Goal: Task Accomplishment & Management: Manage account settings

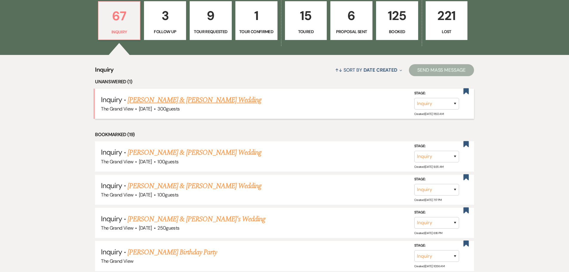
click at [179, 100] on link "[PERSON_NAME] & [PERSON_NAME] Wedding" at bounding box center [195, 100] width 134 height 11
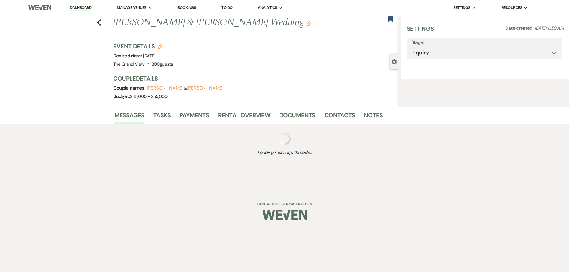
select select "5"
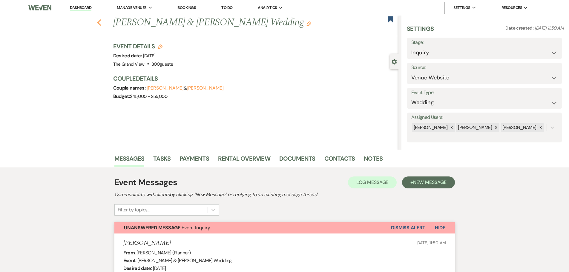
click at [100, 20] on icon "Previous" at bounding box center [99, 22] width 4 height 7
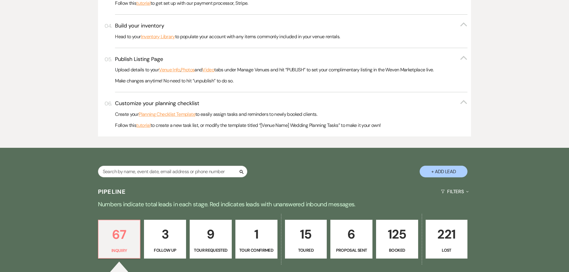
scroll to position [299, 0]
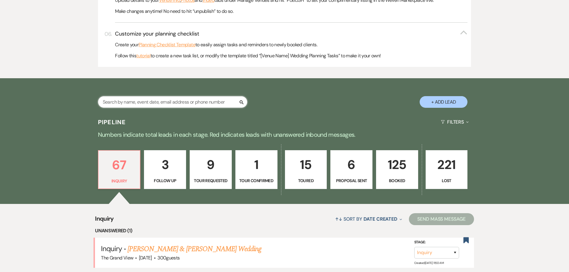
click at [178, 104] on input "text" at bounding box center [172, 102] width 149 height 12
type input "nava"
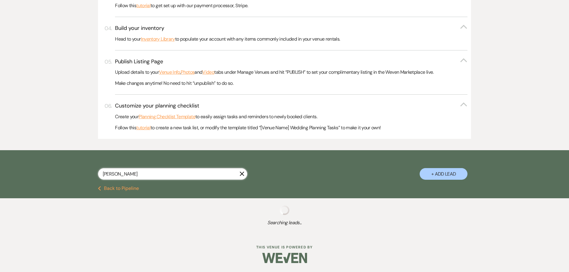
scroll to position [299, 0]
select select "8"
select select "4"
select select "8"
select select "5"
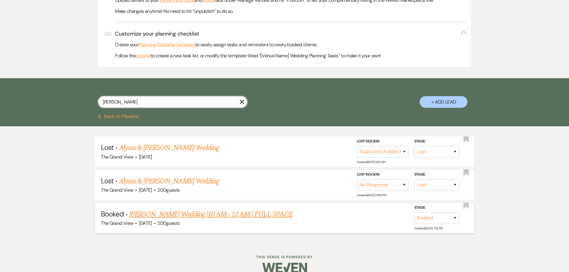
type input "nava"
click at [188, 211] on link "Nava's Wedding |10 AM - 12 AM | FULL SPACE" at bounding box center [210, 214] width 163 height 11
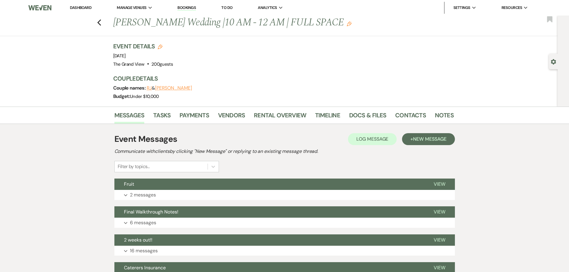
click at [404, 110] on li "Contacts" at bounding box center [415, 116] width 40 height 14
click at [405, 110] on link "Contacts" at bounding box center [410, 116] width 31 height 13
